Goal: Check status: Check status

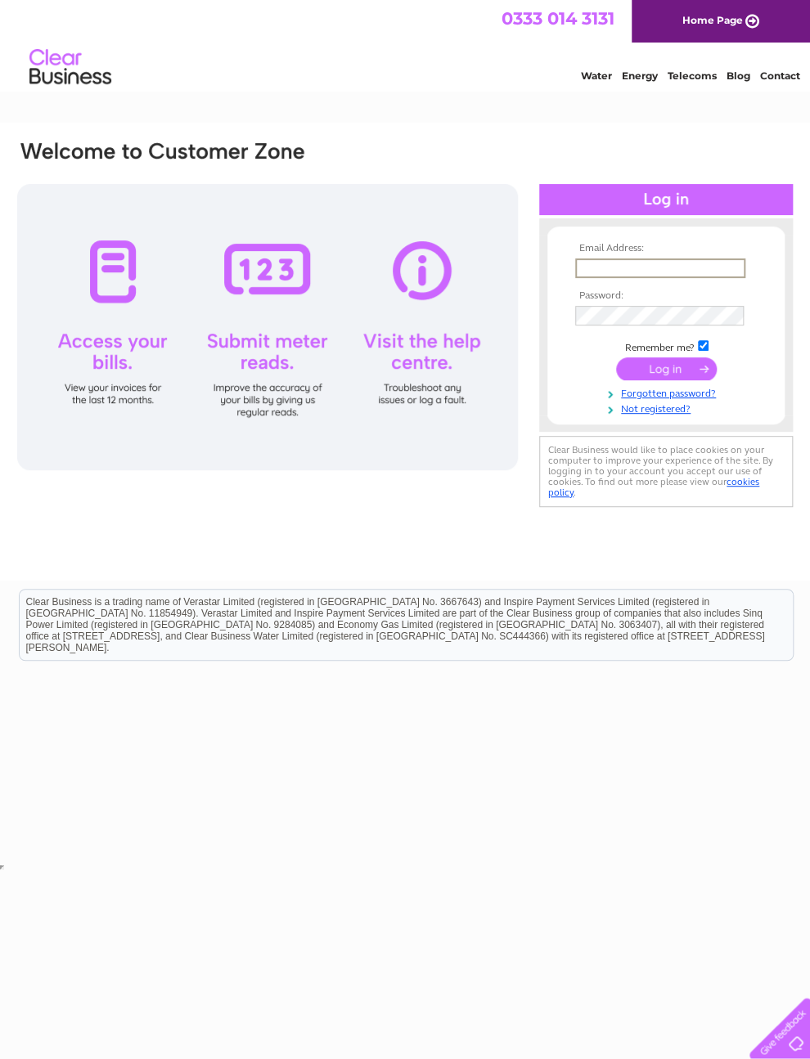
type input "Valerie.rcj@btinternet.com"
click at [666, 375] on input "submit" at bounding box center [666, 367] width 101 height 23
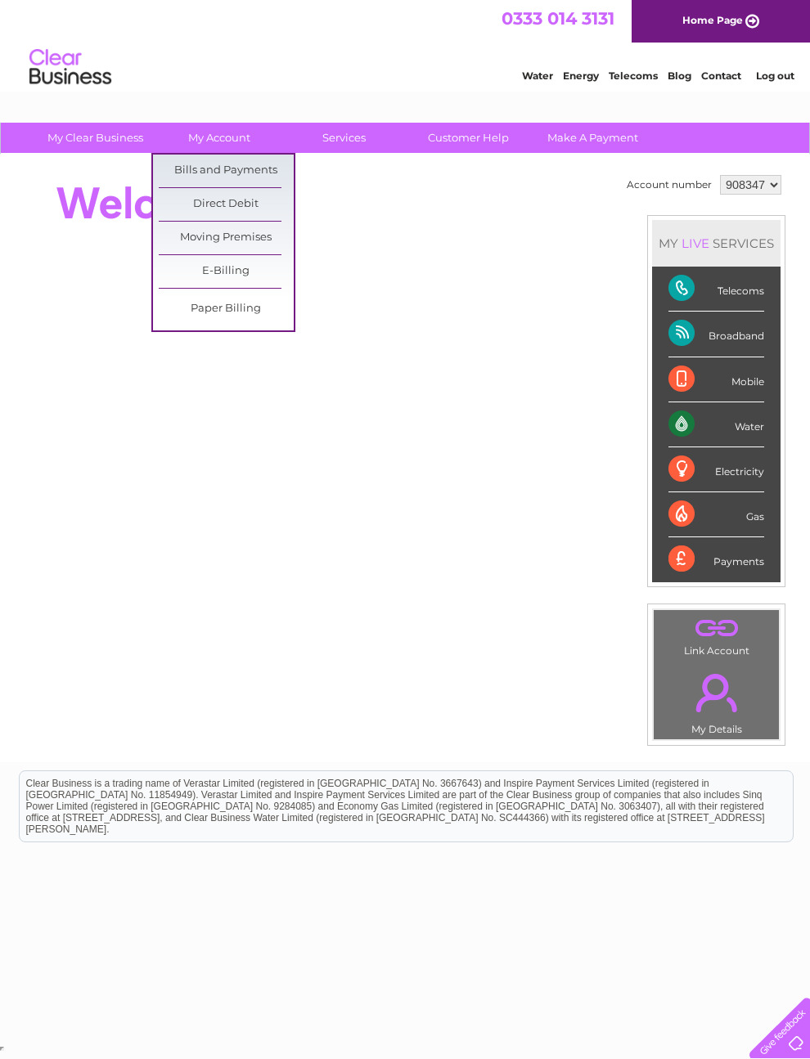
click at [249, 173] on link "Bills and Payments" at bounding box center [226, 171] width 135 height 33
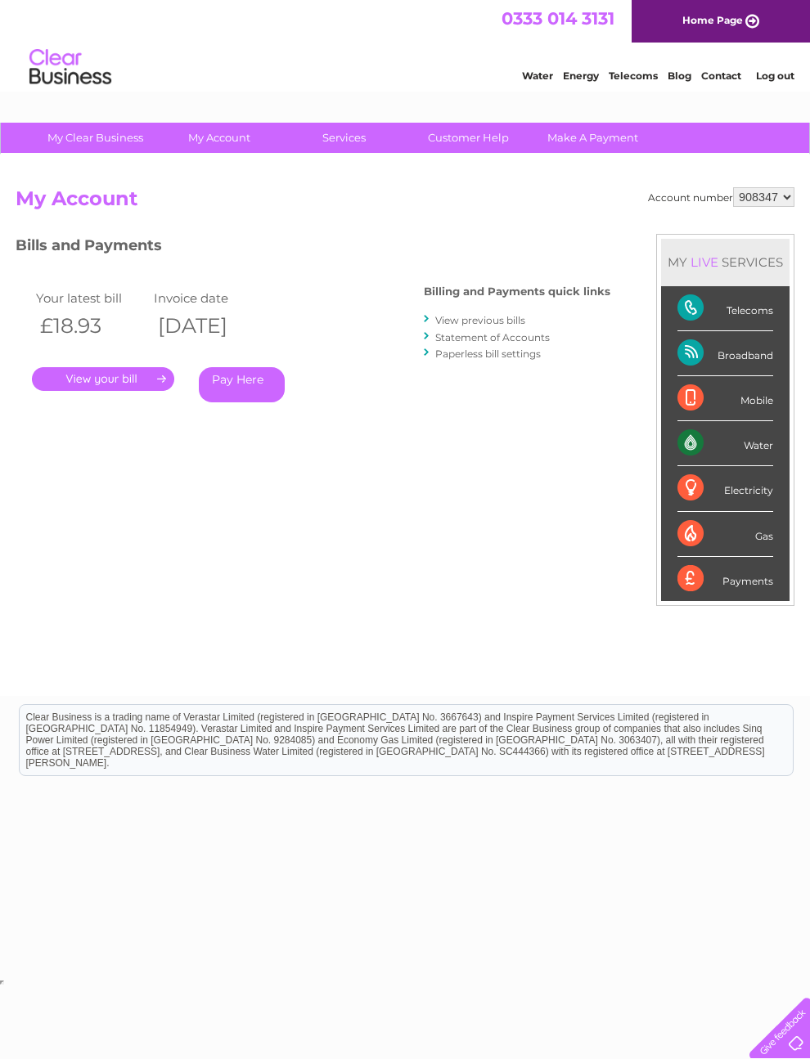
click at [129, 378] on link "." at bounding box center [103, 379] width 142 height 24
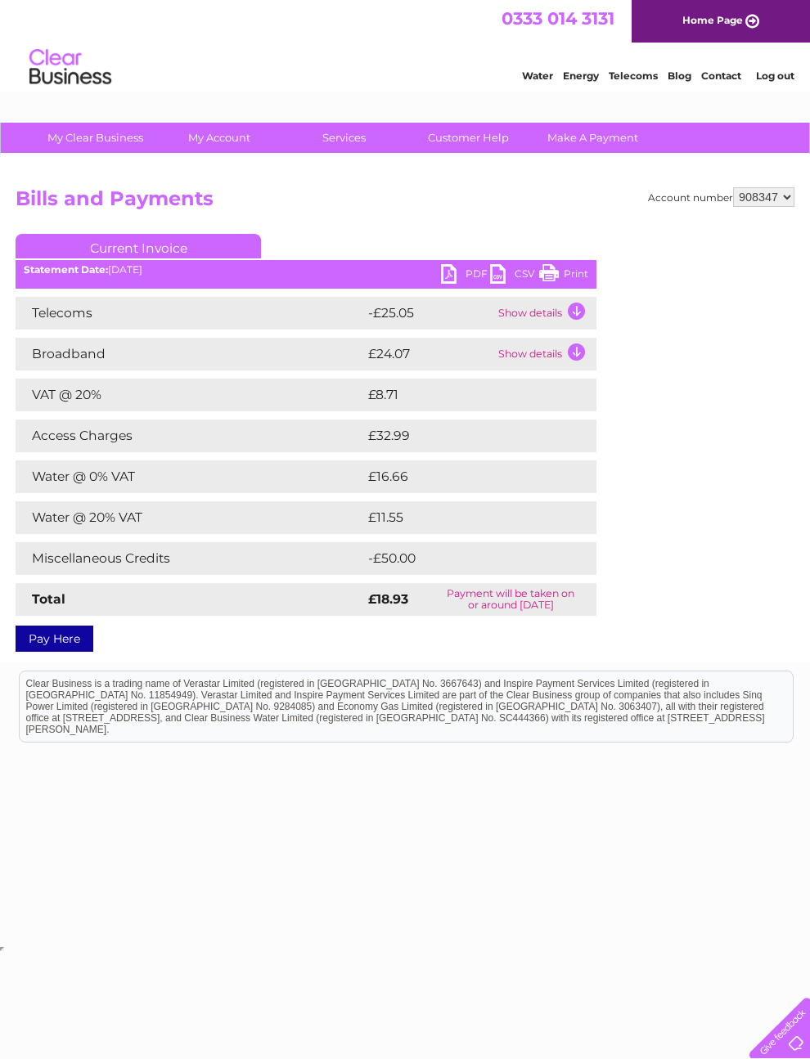
click at [572, 306] on td "Show details" at bounding box center [545, 313] width 102 height 33
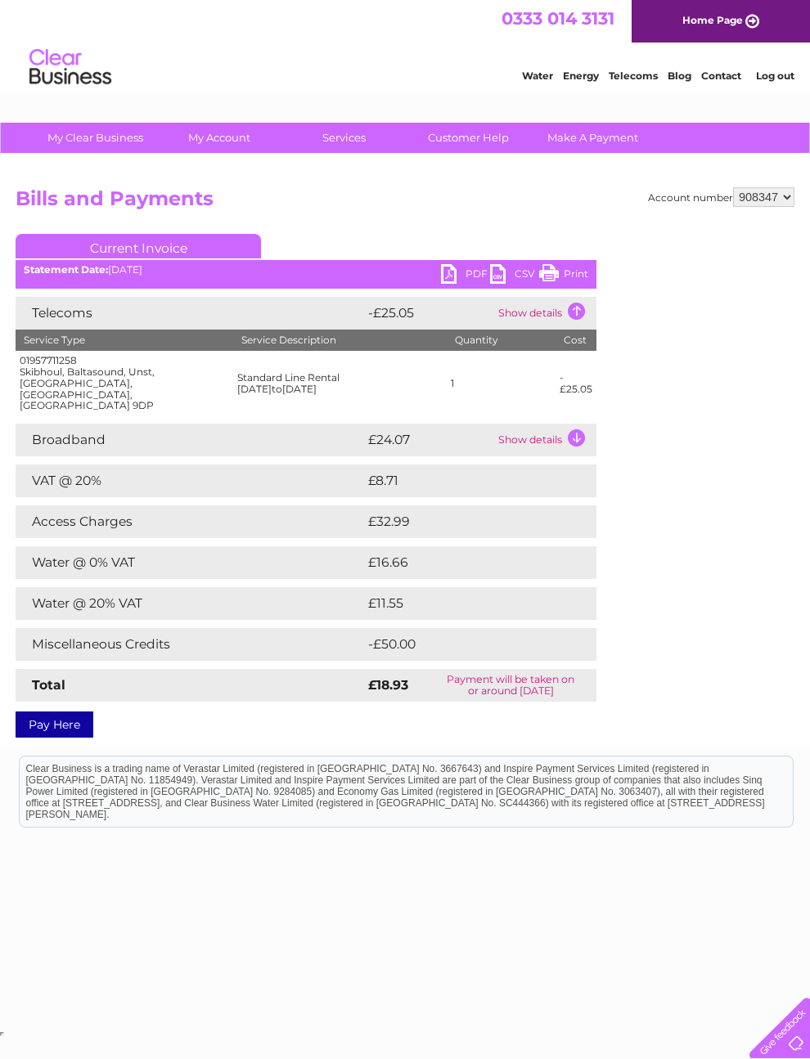
click at [573, 431] on td "Show details" at bounding box center [545, 440] width 102 height 33
